Goal: Transaction & Acquisition: Subscribe to service/newsletter

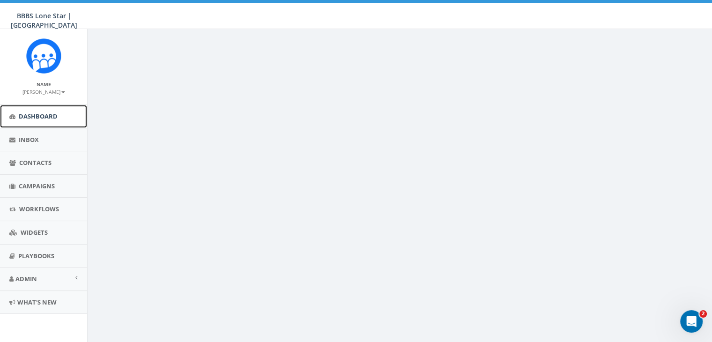
click at [36, 117] on span "Dashboard" at bounding box center [38, 116] width 39 height 8
